Goal: Find specific page/section: Find specific page/section

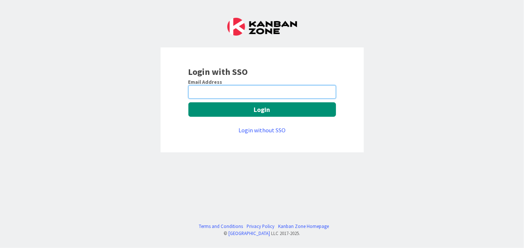
click at [265, 90] on input "email" at bounding box center [262, 91] width 148 height 13
type input "Balajimanohar.Mali@mrcglobal.com"
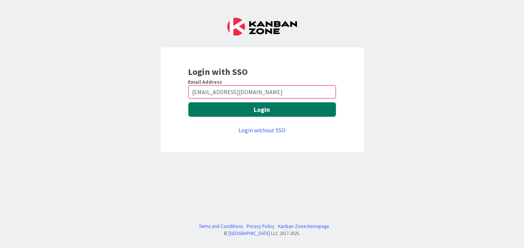
click at [277, 106] on button "Login" at bounding box center [262, 109] width 148 height 14
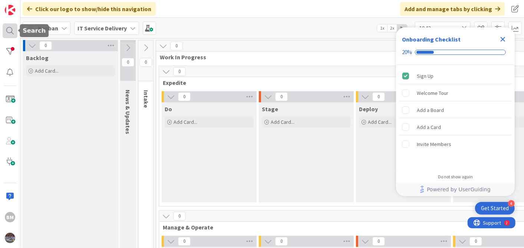
click at [9, 27] on div at bounding box center [10, 30] width 15 height 15
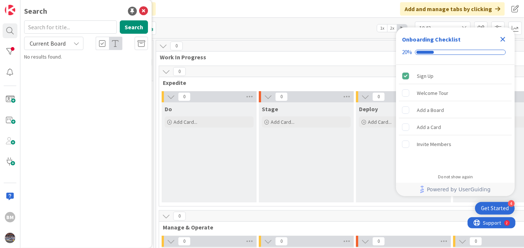
click at [68, 30] on input "text" at bounding box center [70, 26] width 93 height 13
type input "1505"
click at [65, 69] on p "Decommission Skype Environment" at bounding box center [90, 66] width 113 height 8
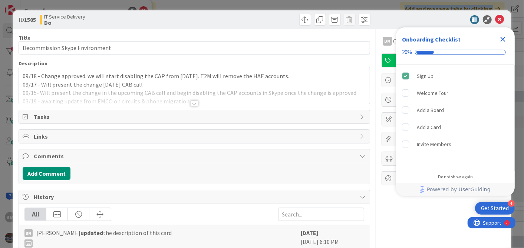
click at [504, 40] on icon "Close Checklist" at bounding box center [503, 39] width 5 height 5
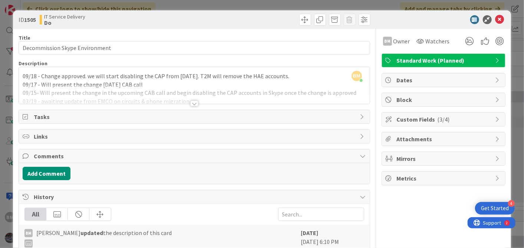
click at [22, 75] on div "BM Balaji Mali just joined 09/18 - Change approved. we will start disabling the…" at bounding box center [194, 85] width 350 height 37
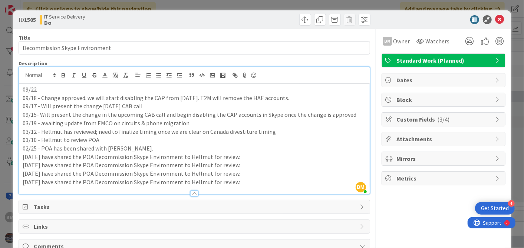
click at [42, 88] on p "09/22" at bounding box center [194, 89] width 343 height 9
click at [45, 90] on p "09/22 - disabled the CAP accounts. Will monitor the behavior for a week" at bounding box center [194, 89] width 343 height 9
click at [496, 20] on icon at bounding box center [500, 19] width 9 height 9
